Goal: Task Accomplishment & Management: Manage account settings

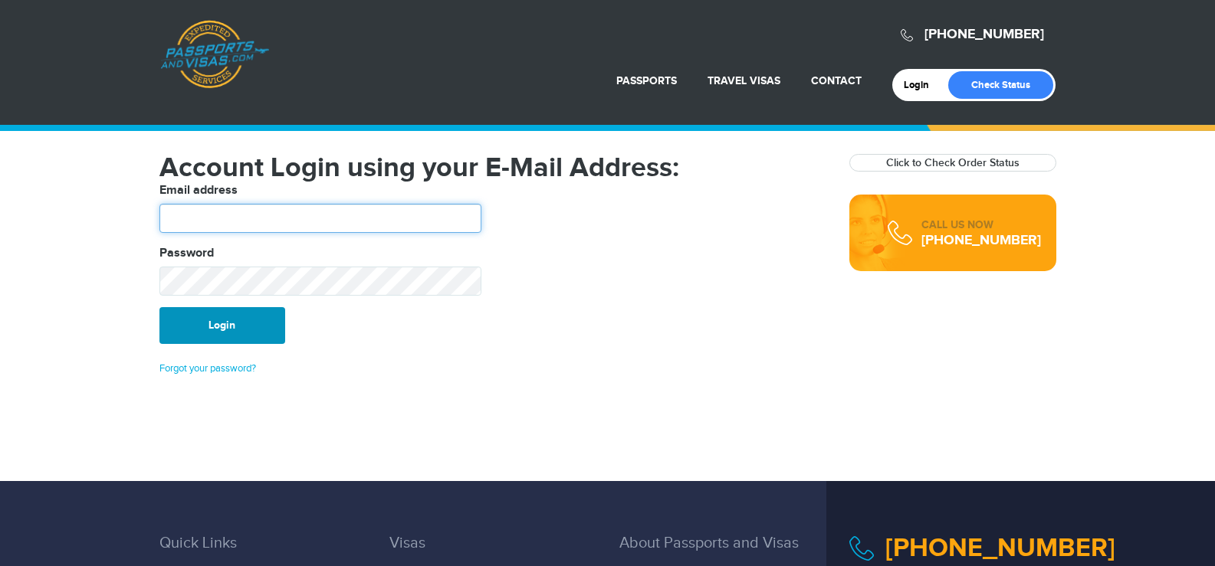
type input "*******"
click at [224, 320] on button "Login" at bounding box center [222, 325] width 126 height 37
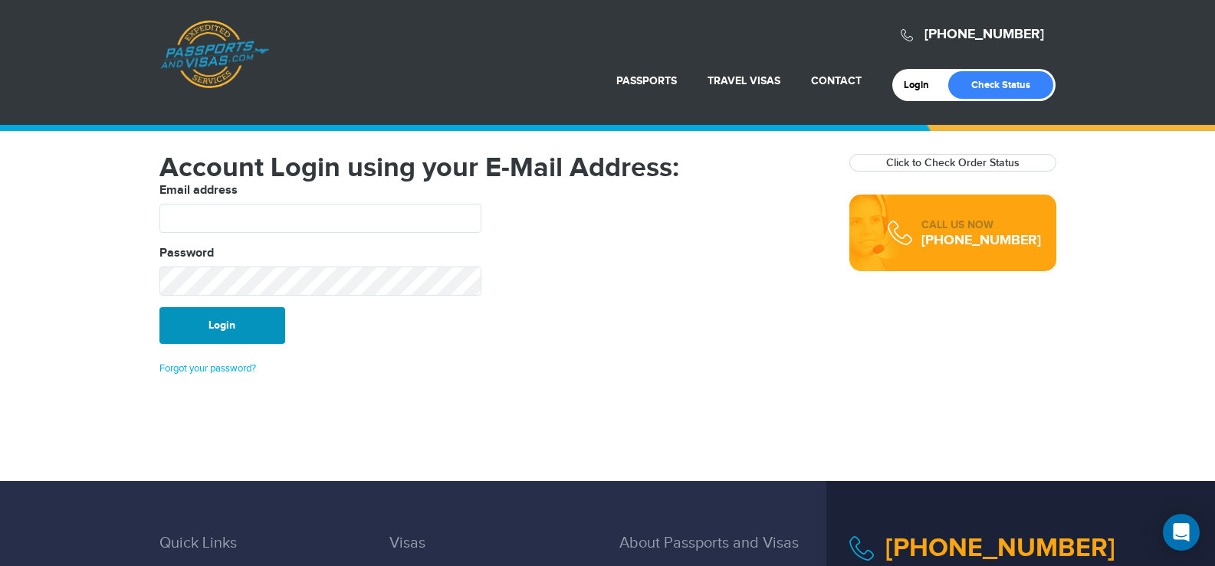
type input "*******"
click at [241, 313] on button "Login" at bounding box center [222, 325] width 126 height 37
